Goal: Transaction & Acquisition: Purchase product/service

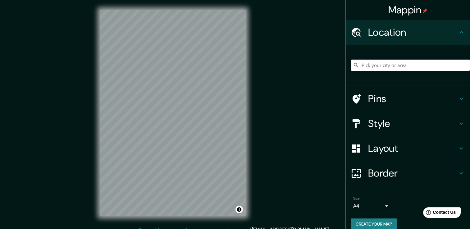
click at [378, 66] on input "Pick your city or area" at bounding box center [410, 65] width 119 height 11
type input "[GEOGRAPHIC_DATA], [GEOGRAPHIC_DATA], [GEOGRAPHIC_DATA]"
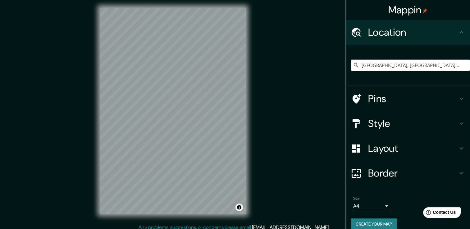
click at [353, 98] on icon at bounding box center [357, 99] width 9 height 10
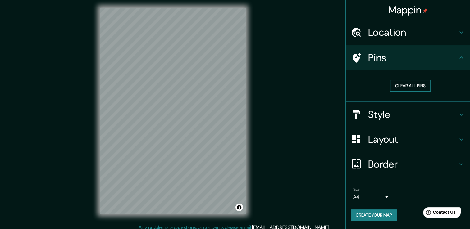
click at [416, 88] on button "Clear all pins" at bounding box center [410, 85] width 40 height 11
click at [403, 86] on button "Clear all pins" at bounding box center [410, 85] width 40 height 11
click at [387, 4] on div "Mappin" at bounding box center [408, 10] width 124 height 20
click at [383, 30] on h4 "Location" at bounding box center [412, 32] width 89 height 12
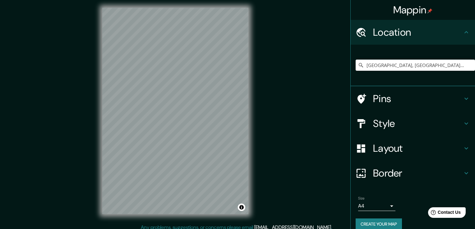
click at [379, 206] on body "Mappin Location Santa Cruz de la Sierra, Departamento de Santa Cruz, Bolivia Sa…" at bounding box center [237, 112] width 475 height 229
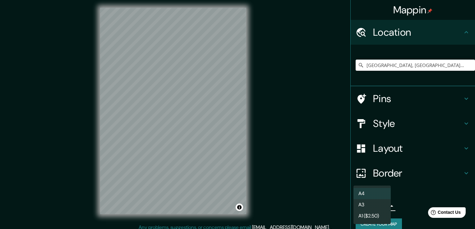
click at [379, 206] on li "A3" at bounding box center [371, 204] width 37 height 11
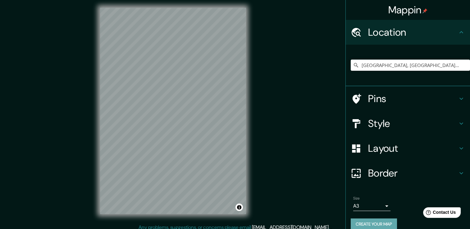
click at [385, 220] on button "Create your map" at bounding box center [374, 224] width 46 height 11
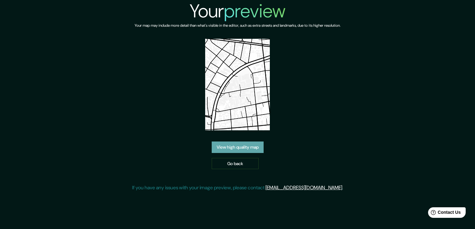
click at [248, 144] on link "View high quality map" at bounding box center [238, 147] width 52 height 11
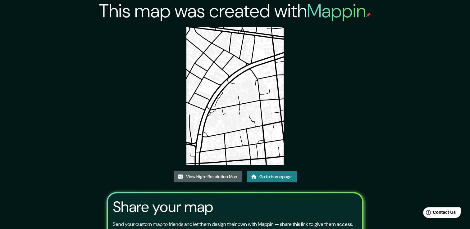
click at [181, 173] on link "View High-Resolution Map" at bounding box center [208, 176] width 68 height 11
